Goal: Task Accomplishment & Management: Manage account settings

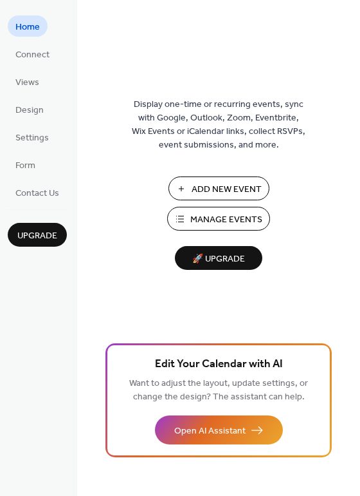
click at [254, 207] on button "Manage Events" at bounding box center [218, 219] width 103 height 24
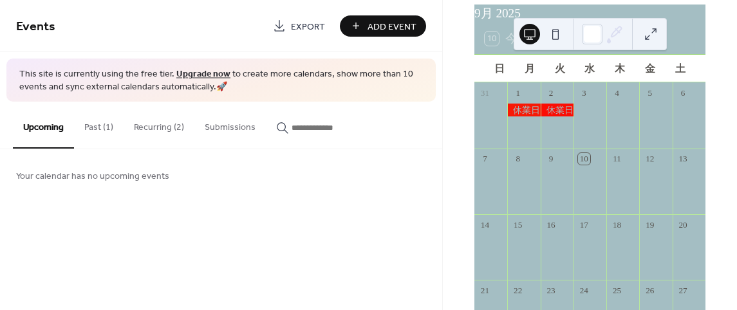
scroll to position [129, 0]
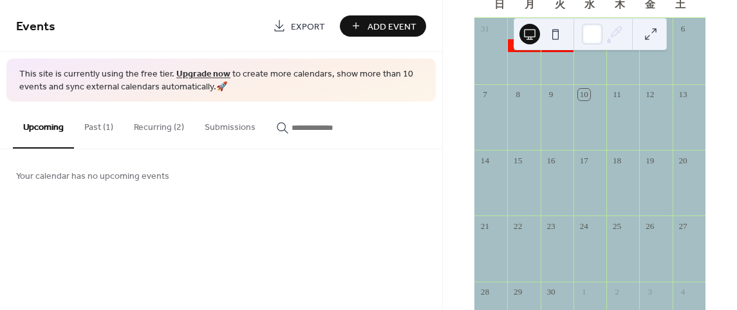
click at [88, 127] on button "Past (1)" at bounding box center [99, 125] width 50 height 46
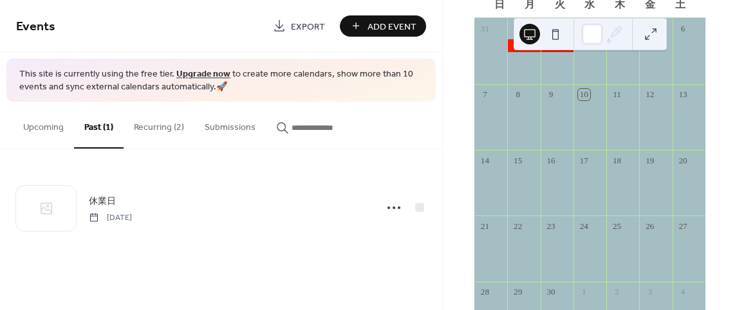
click at [176, 124] on button "Recurring (2)" at bounding box center [159, 125] width 71 height 46
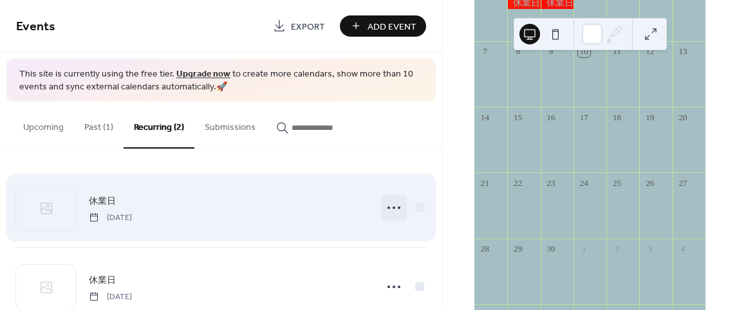
click at [393, 201] on icon at bounding box center [394, 208] width 21 height 21
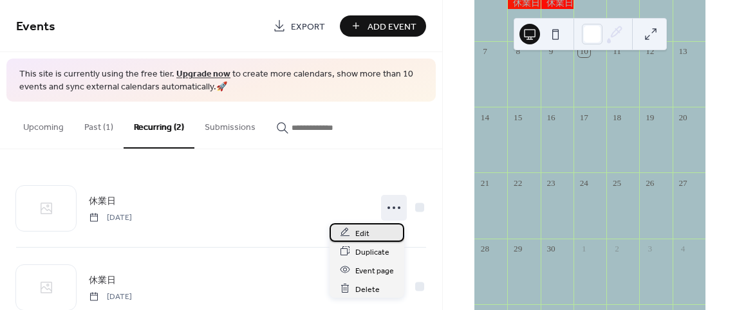
click at [353, 239] on div "Edit" at bounding box center [367, 232] width 75 height 19
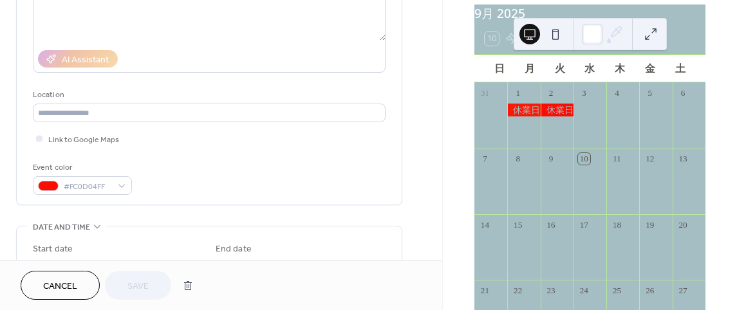
scroll to position [257, 0]
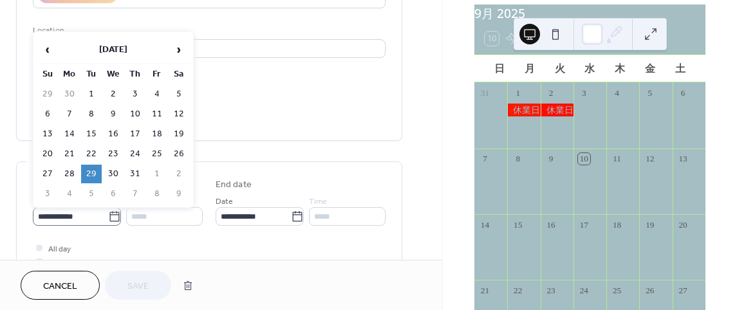
click at [116, 214] on icon at bounding box center [114, 216] width 13 height 13
click at [108, 214] on input "**********" at bounding box center [70, 216] width 75 height 19
click at [185, 51] on span "›" at bounding box center [178, 50] width 19 height 26
click at [87, 91] on td "2" at bounding box center [91, 94] width 21 height 19
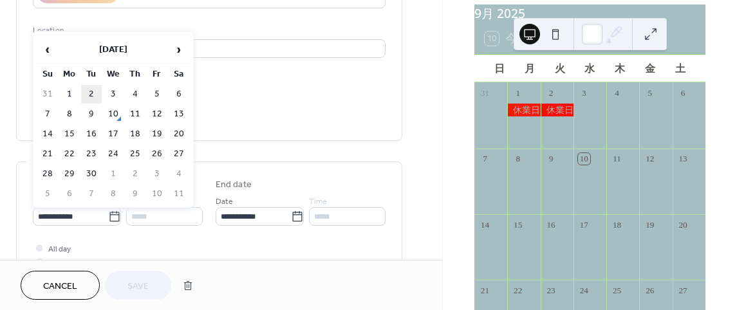
type input "**********"
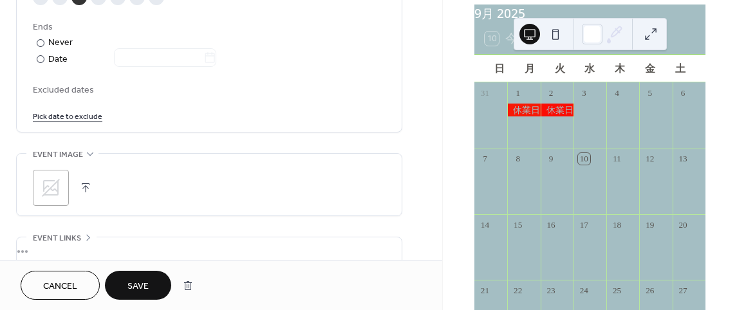
scroll to position [822, 0]
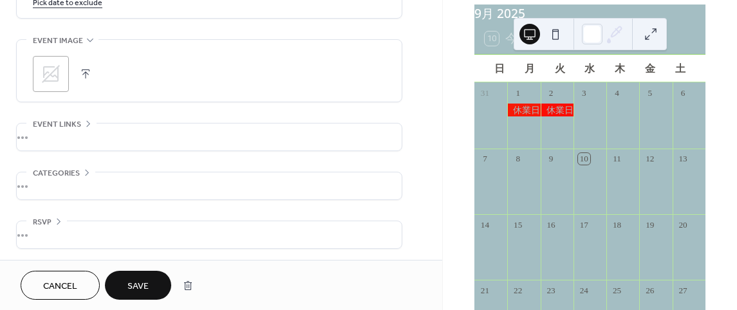
click at [129, 280] on span "Save" at bounding box center [137, 287] width 21 height 14
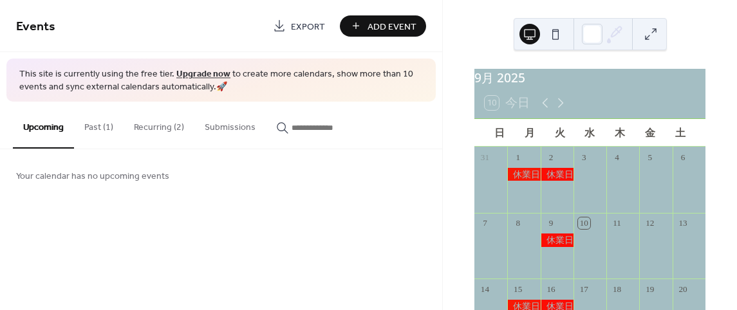
click at [84, 129] on button "Past (1)" at bounding box center [99, 125] width 50 height 46
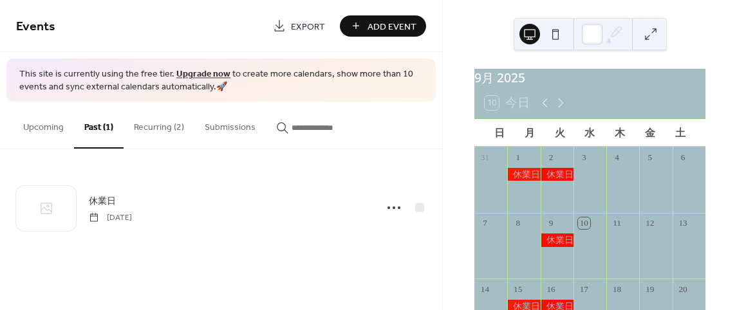
click at [144, 129] on button "Recurring (2)" at bounding box center [159, 125] width 71 height 46
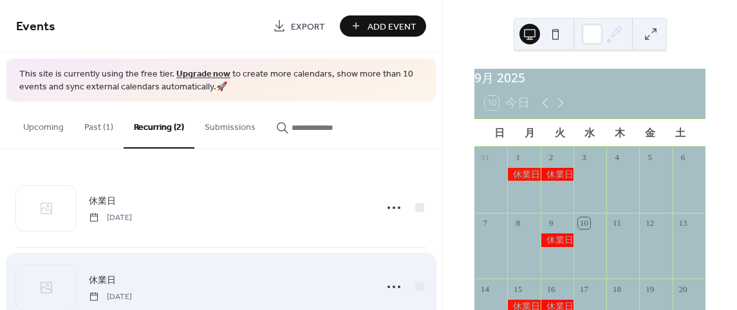
scroll to position [35, 0]
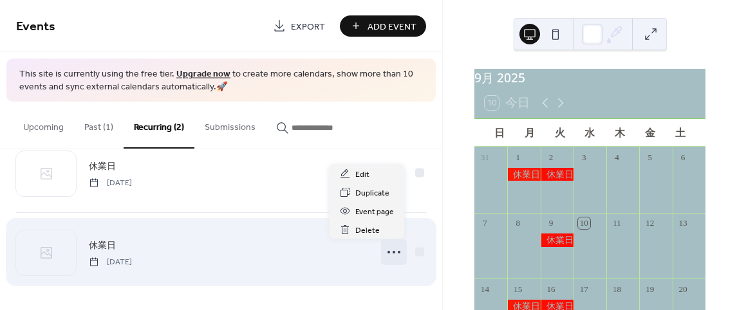
click at [393, 252] on circle at bounding box center [394, 252] width 3 height 3
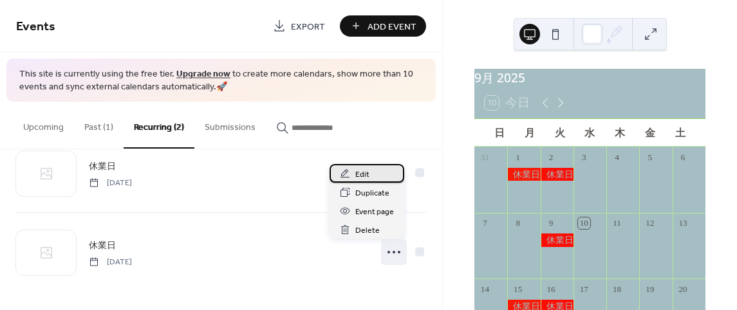
click at [349, 166] on div "Edit" at bounding box center [367, 173] width 75 height 19
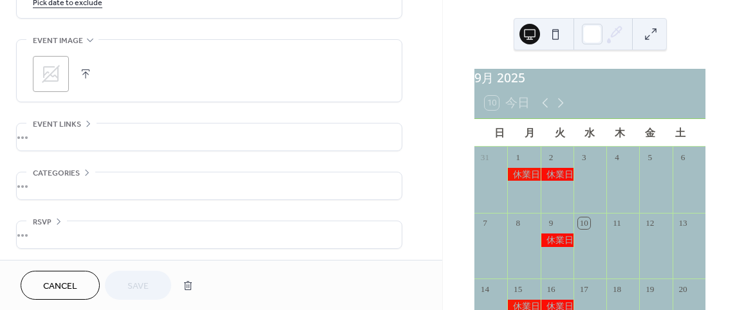
scroll to position [629, 0]
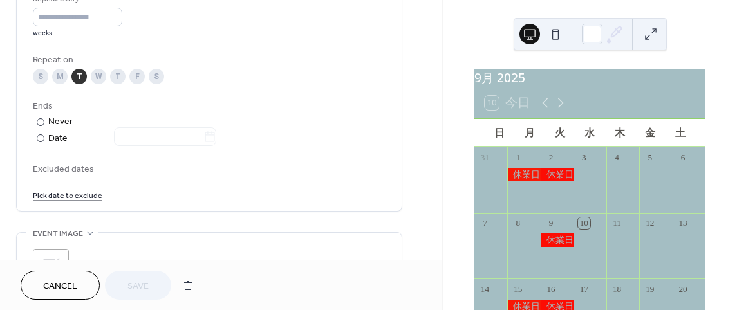
click at [79, 290] on button "Cancel" at bounding box center [60, 285] width 79 height 29
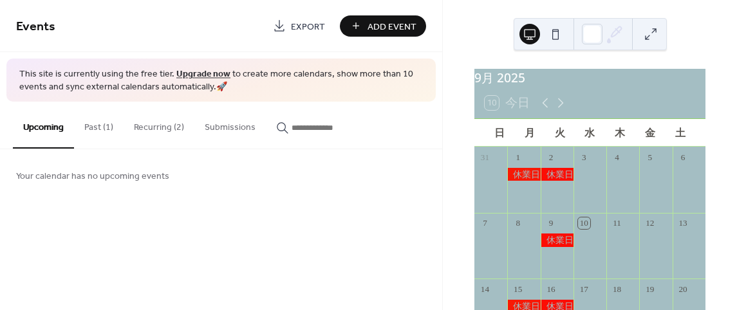
click at [147, 122] on button "Recurring (2)" at bounding box center [159, 125] width 71 height 46
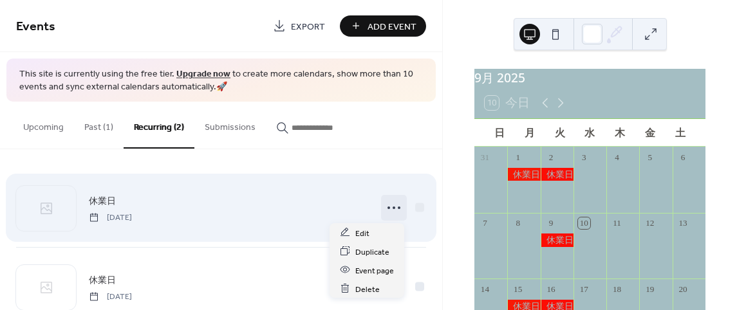
click at [394, 202] on icon at bounding box center [394, 208] width 21 height 21
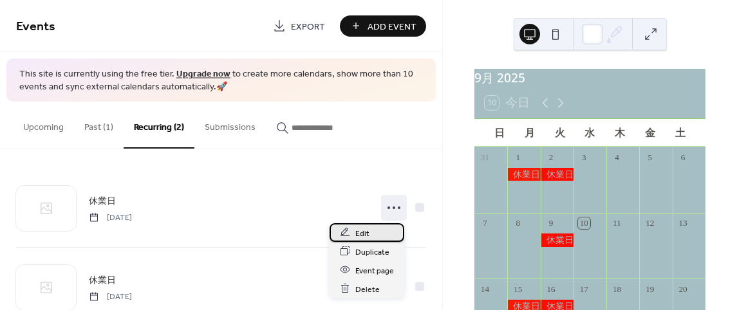
click at [365, 230] on span "Edit" at bounding box center [362, 234] width 14 height 14
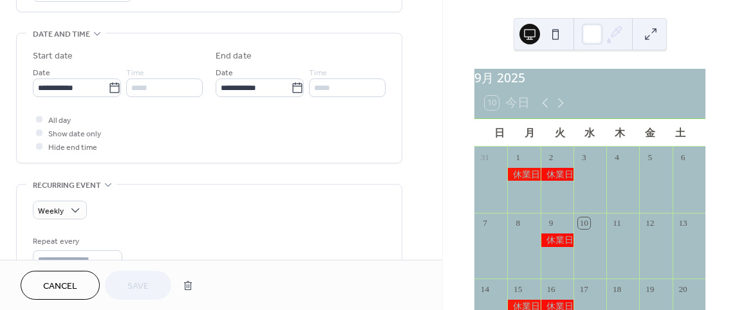
scroll to position [322, 0]
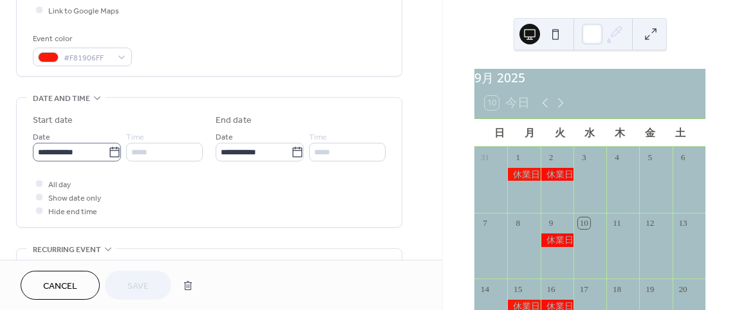
click at [109, 153] on icon at bounding box center [114, 152] width 13 height 13
click at [108, 153] on input "**********" at bounding box center [70, 152] width 75 height 19
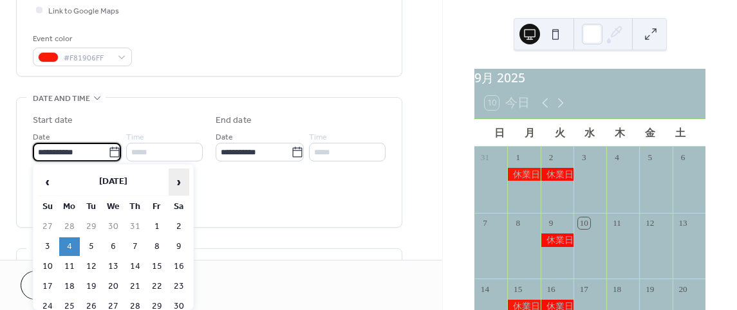
click at [181, 180] on span "›" at bounding box center [178, 182] width 19 height 26
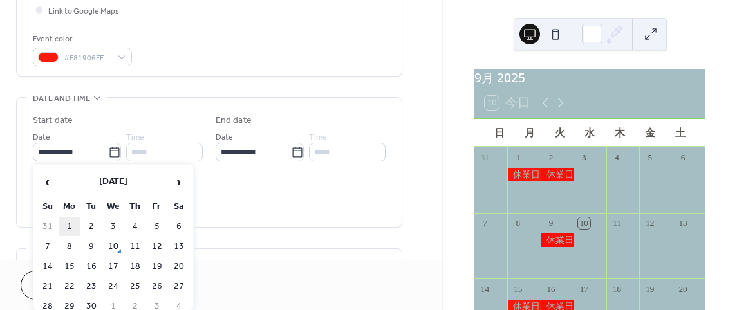
click at [73, 224] on td "1" at bounding box center [69, 227] width 21 height 19
type input "**********"
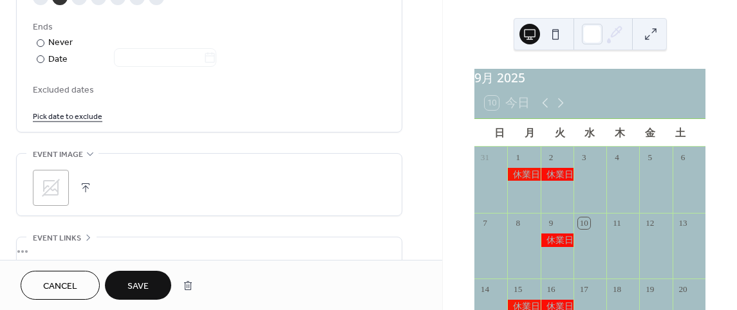
scroll to position [772, 0]
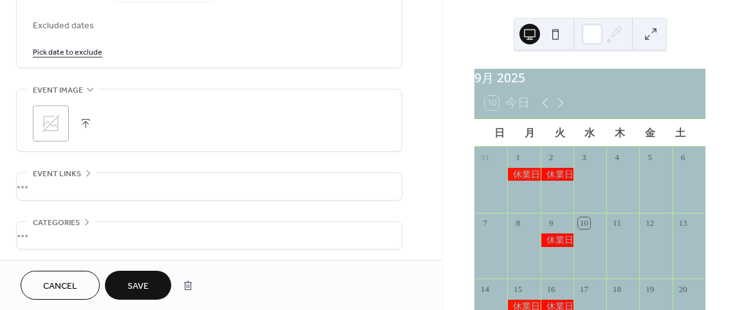
click at [120, 286] on button "Save" at bounding box center [138, 285] width 66 height 29
